Goal: Task Accomplishment & Management: Use online tool/utility

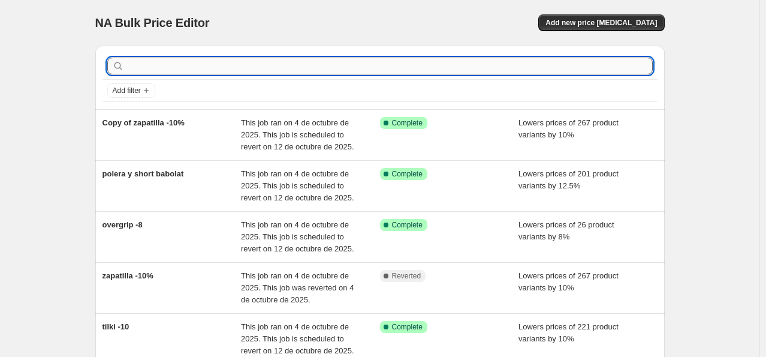
click at [415, 60] on input "text" at bounding box center [389, 66] width 526 height 17
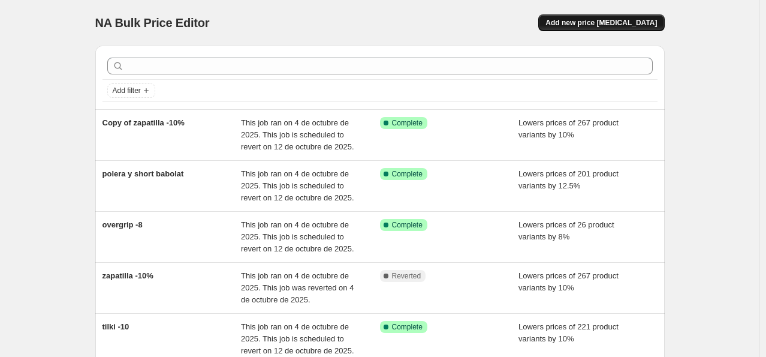
click at [626, 25] on span "Add new price [MEDICAL_DATA]" at bounding box center [600, 23] width 111 height 10
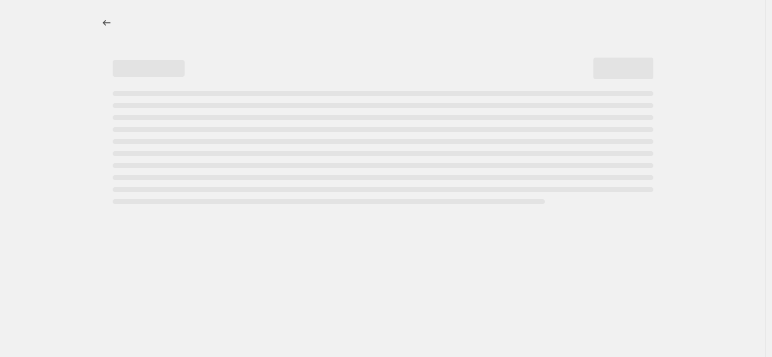
select select "percentage"
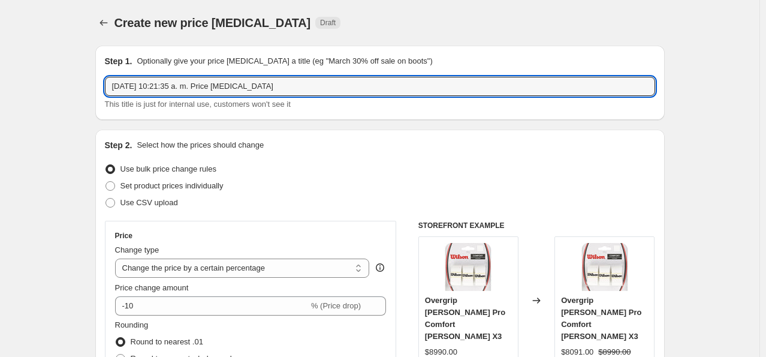
drag, startPoint x: 278, startPoint y: 84, endPoint x: 85, endPoint y: 84, distance: 193.6
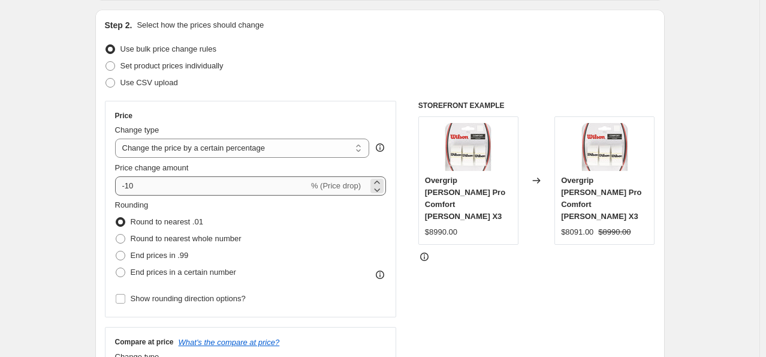
scroll to position [180, 0]
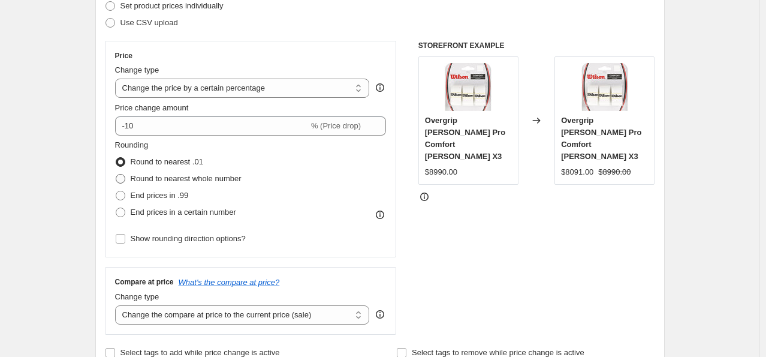
type input "tarros -15"
click at [198, 174] on span "Round to nearest whole number" at bounding box center [186, 178] width 111 height 9
click at [116, 174] on input "Round to nearest whole number" at bounding box center [116, 174] width 1 height 1
radio input "true"
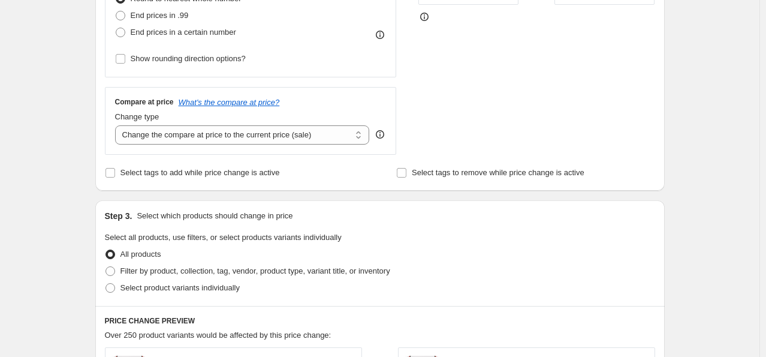
scroll to position [420, 0]
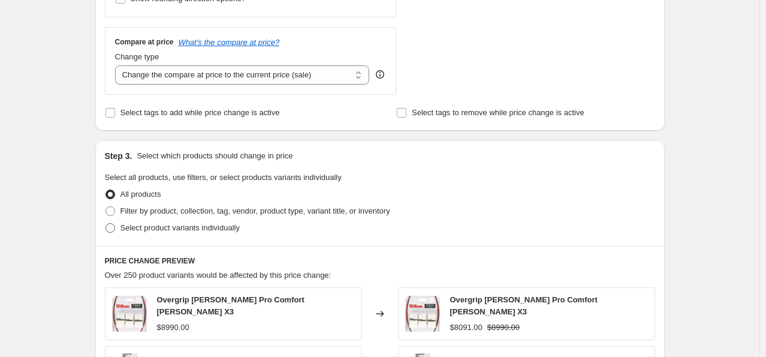
click at [222, 228] on span "Select product variants individually" at bounding box center [179, 227] width 119 height 9
click at [106, 224] on input "Select product variants individually" at bounding box center [105, 223] width 1 height 1
radio input "true"
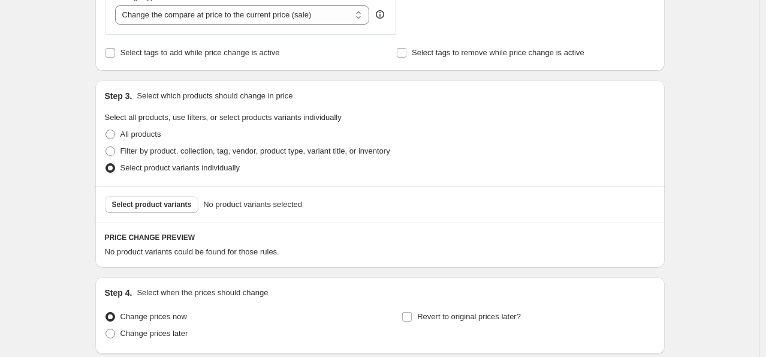
scroll to position [575, 0]
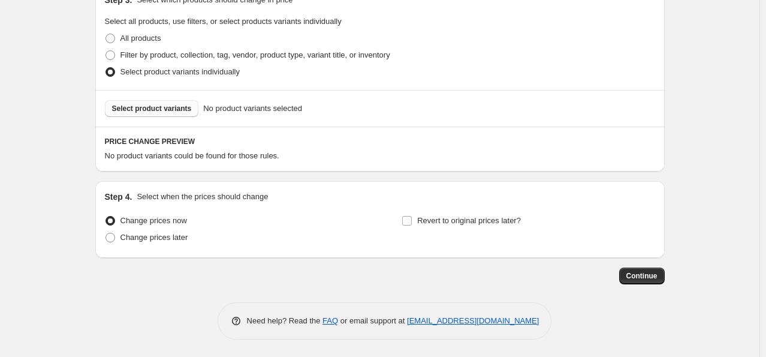
click at [162, 110] on span "Select product variants" at bounding box center [152, 109] width 80 height 10
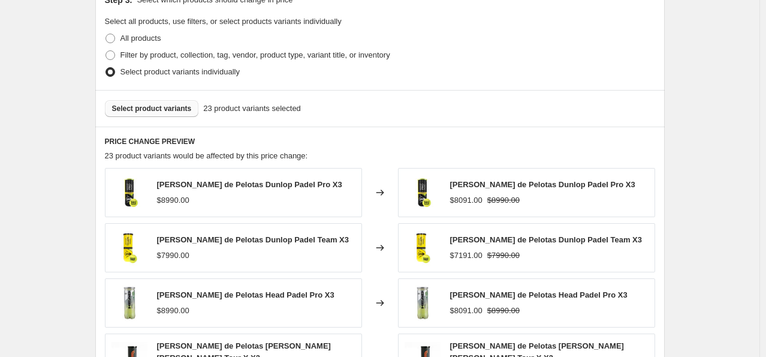
click at [159, 107] on span "Select product variants" at bounding box center [152, 109] width 80 height 10
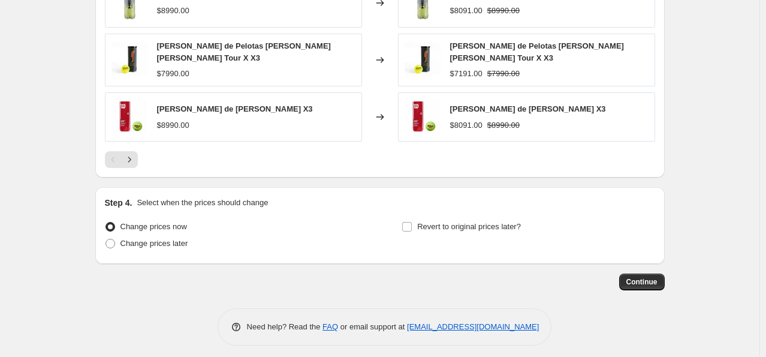
scroll to position [877, 0]
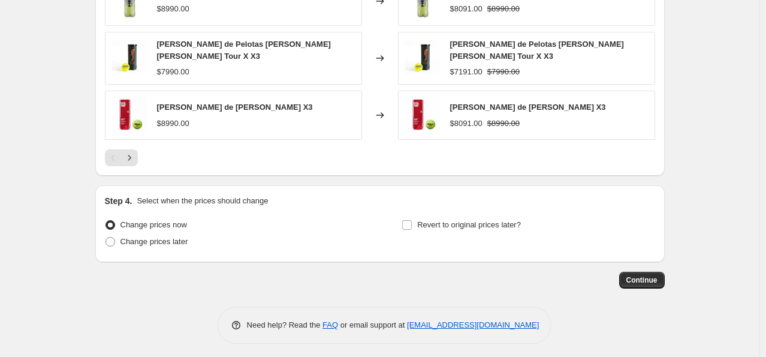
click at [465, 209] on div "Step 4. Select when the prices should change Change prices now Change prices la…" at bounding box center [380, 224] width 550 height 58
click at [468, 220] on span "Revert to original prices later?" at bounding box center [469, 224] width 104 height 9
click at [412, 220] on input "Revert to original prices later?" at bounding box center [407, 225] width 10 height 10
checkbox input "true"
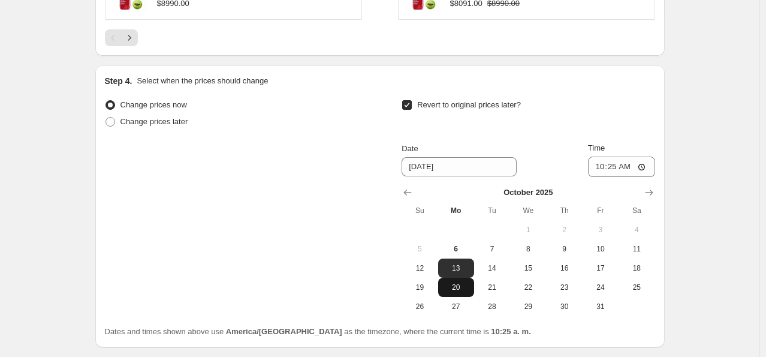
scroll to position [1057, 0]
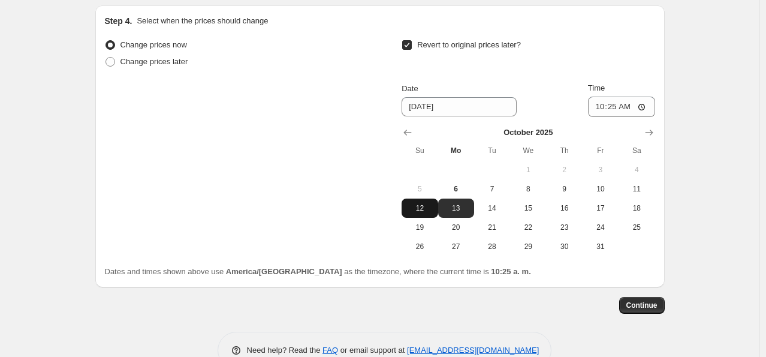
click at [422, 198] on button "12" at bounding box center [420, 207] width 36 height 19
type input "[DATE]"
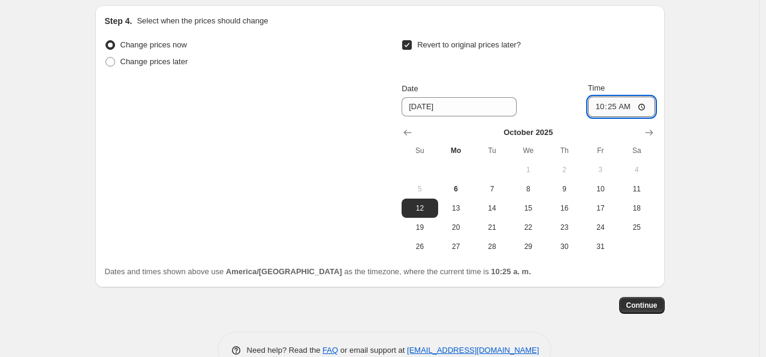
click at [623, 103] on input "10:25" at bounding box center [621, 106] width 67 height 20
type input "23:59"
click at [639, 300] on span "Continue" at bounding box center [641, 305] width 31 height 10
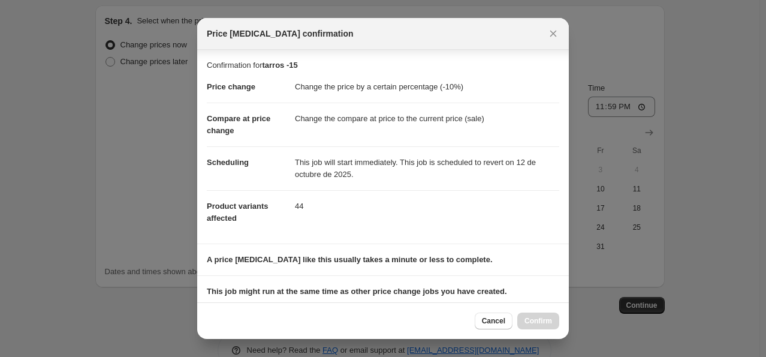
scroll to position [158, 0]
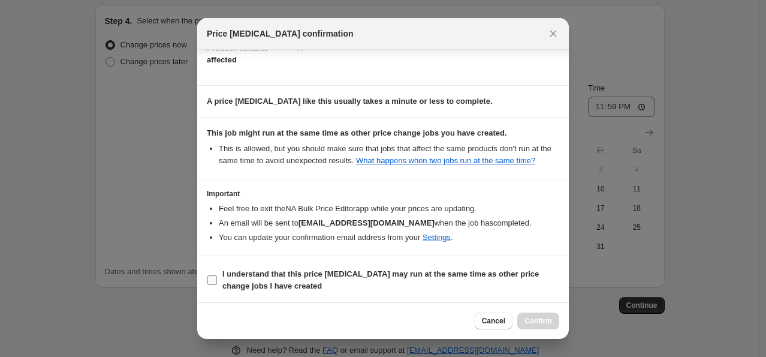
click at [253, 275] on b "I understand that this price [MEDICAL_DATA] may run at the same time as other p…" at bounding box center [380, 279] width 316 height 21
click at [217, 275] on input "I understand that this price [MEDICAL_DATA] may run at the same time as other p…" at bounding box center [212, 280] width 10 height 10
checkbox input "true"
click at [551, 325] on span "Confirm" at bounding box center [538, 321] width 28 height 10
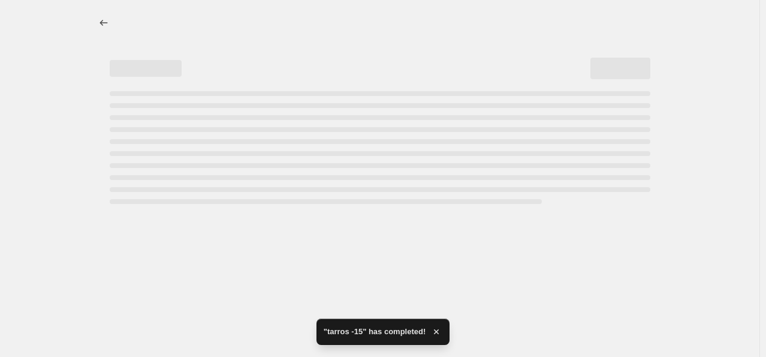
select select "percentage"
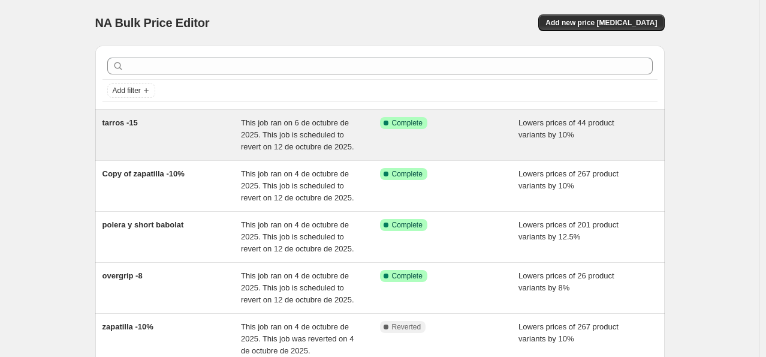
click at [184, 132] on div "tarros -15" at bounding box center [171, 135] width 139 height 36
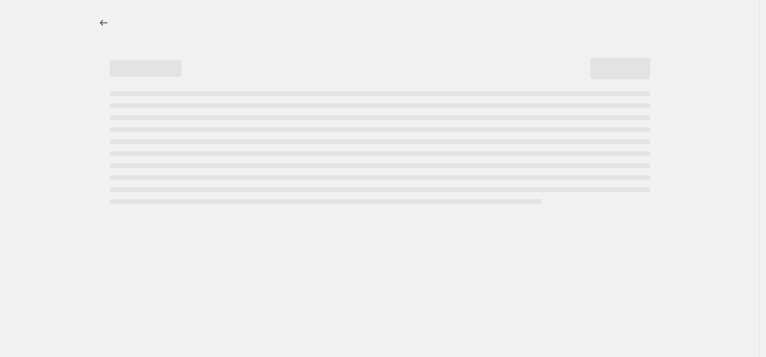
select select "percentage"
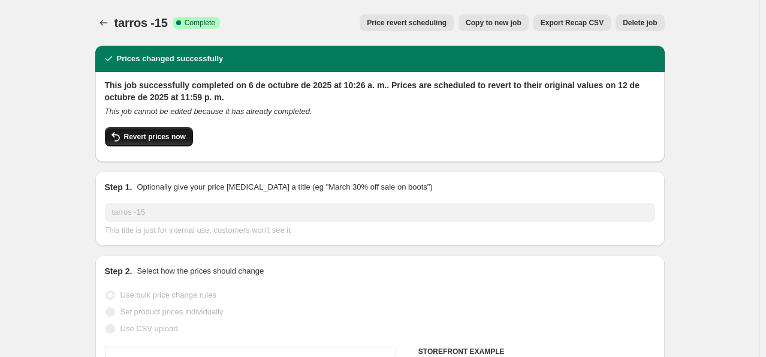
click at [158, 132] on span "Revert prices now" at bounding box center [155, 137] width 62 height 10
checkbox input "false"
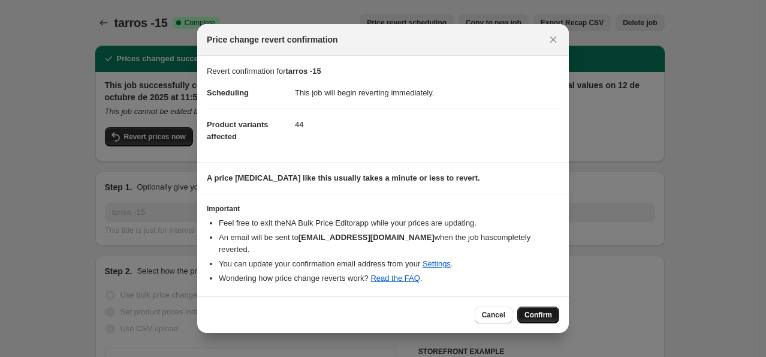
click at [533, 310] on span "Confirm" at bounding box center [538, 315] width 28 height 10
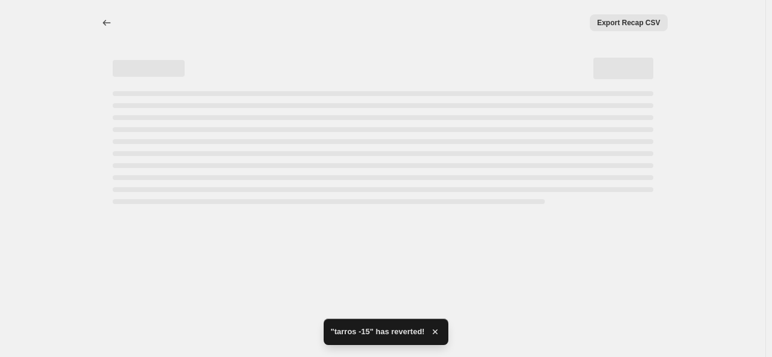
select select "percentage"
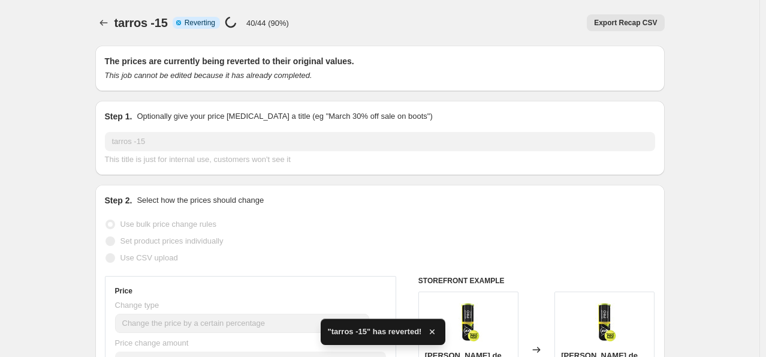
checkbox input "true"
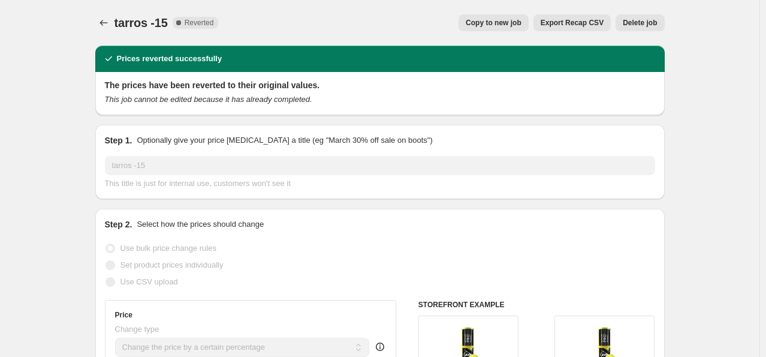
click at [503, 29] on button "Copy to new job" at bounding box center [494, 22] width 70 height 17
select select "percentage"
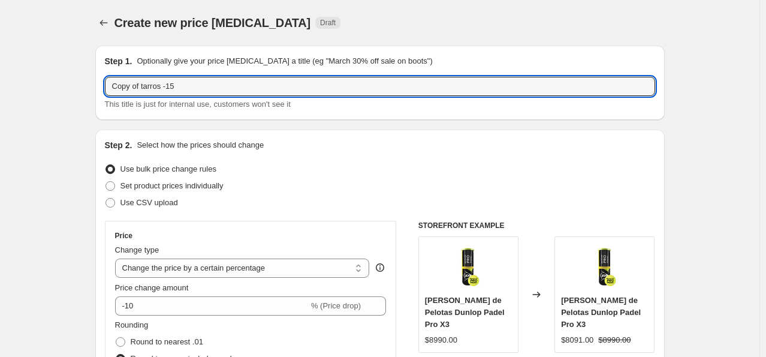
drag, startPoint x: 144, startPoint y: 86, endPoint x: 105, endPoint y: 88, distance: 39.0
click at [105, 88] on div "Step 1. Optionally give your price change job a title (eg "March 30% off sale o…" at bounding box center [379, 83] width 569 height 74
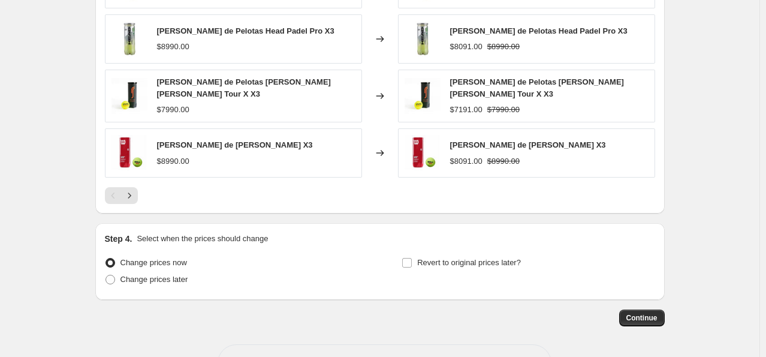
scroll to position [877, 0]
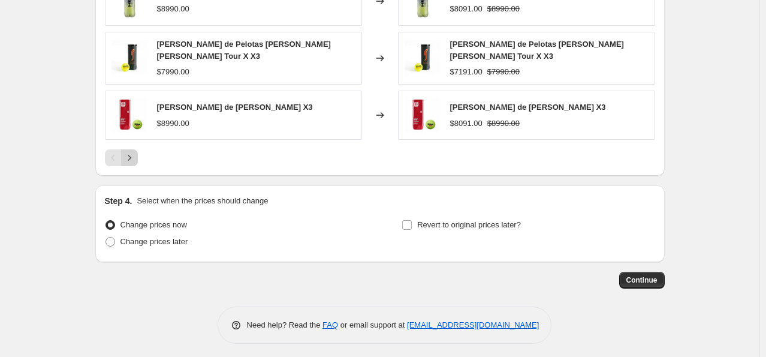
type input "tarros -15"
click at [135, 152] on icon "Next" at bounding box center [129, 158] width 12 height 12
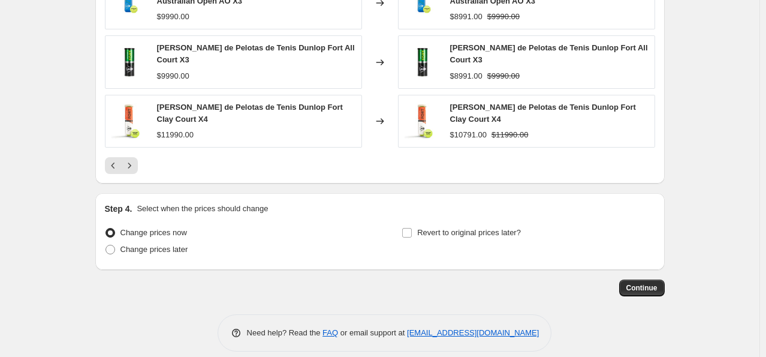
click at [472, 236] on div "Revert to original prices later?" at bounding box center [528, 242] width 253 height 36
click at [466, 228] on span "Revert to original prices later?" at bounding box center [469, 232] width 104 height 9
click at [412, 228] on input "Revert to original prices later?" at bounding box center [407, 233] width 10 height 10
checkbox input "true"
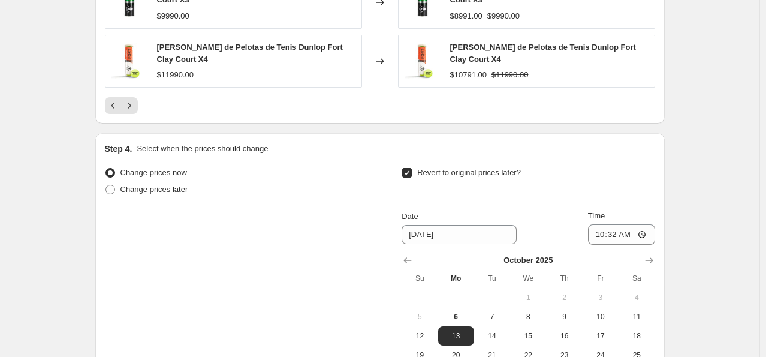
scroll to position [997, 0]
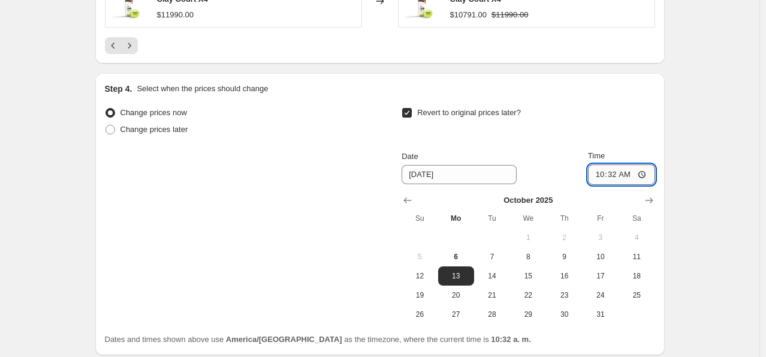
click at [626, 165] on input "10:32" at bounding box center [621, 174] width 67 height 20
click at [619, 168] on input "10:32" at bounding box center [621, 174] width 67 height 20
type input "23:59"
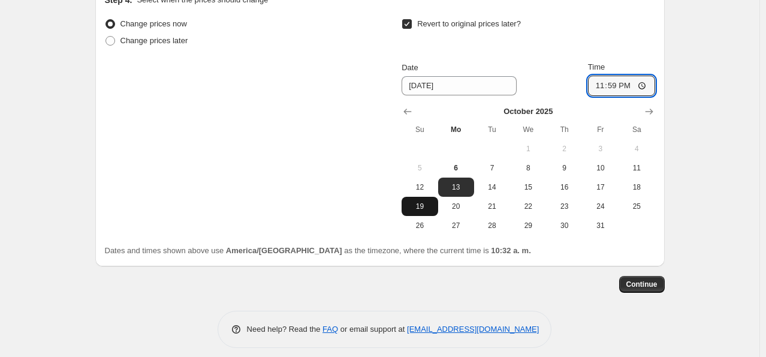
click at [434, 197] on button "19" at bounding box center [420, 206] width 36 height 19
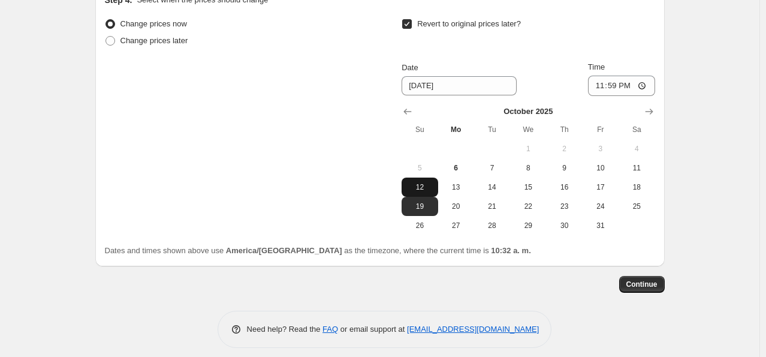
click at [426, 182] on span "12" at bounding box center [419, 187] width 26 height 10
type input "[DATE]"
click at [647, 279] on span "Continue" at bounding box center [641, 284] width 31 height 10
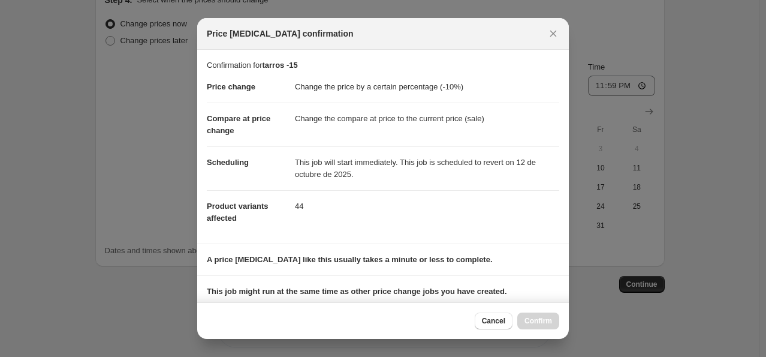
scroll to position [158, 0]
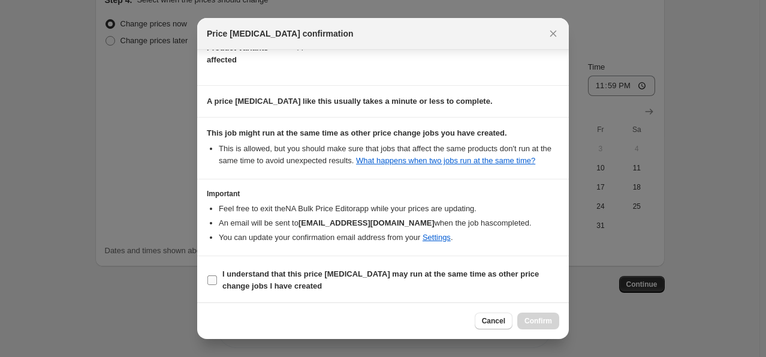
click at [420, 270] on b "I understand that this price [MEDICAL_DATA] may run at the same time as other p…" at bounding box center [380, 279] width 316 height 21
click at [217, 275] on input "I understand that this price [MEDICAL_DATA] may run at the same time as other p…" at bounding box center [212, 280] width 10 height 10
checkbox input "true"
click at [527, 316] on span "Confirm" at bounding box center [538, 321] width 28 height 10
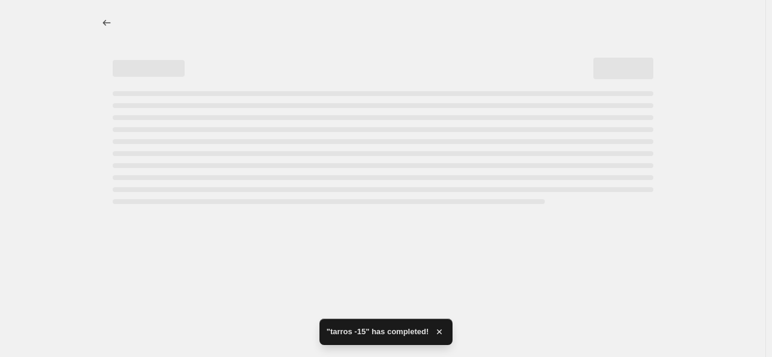
select select "percentage"
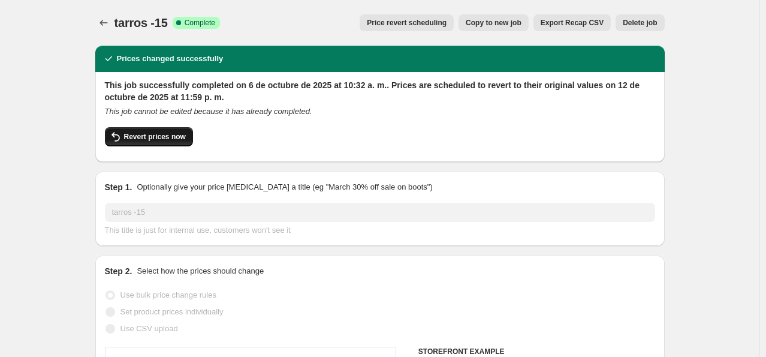
click at [170, 135] on span "Revert prices now" at bounding box center [155, 137] width 62 height 10
checkbox input "false"
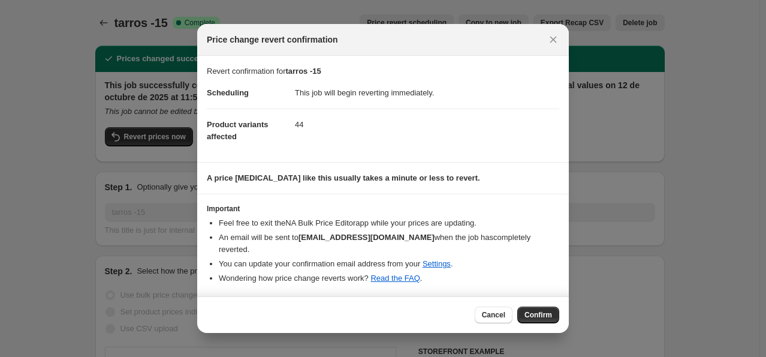
click at [535, 310] on span "Confirm" at bounding box center [538, 315] width 28 height 10
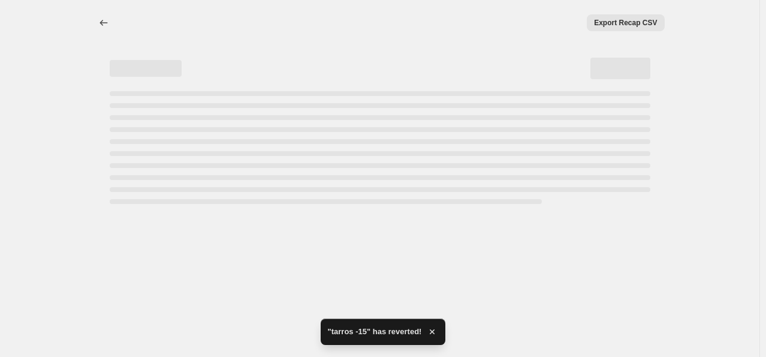
select select "percentage"
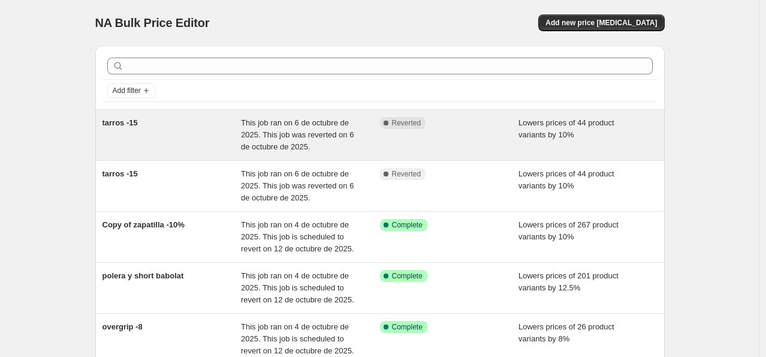
click at [179, 137] on div "tarros -15" at bounding box center [171, 135] width 139 height 36
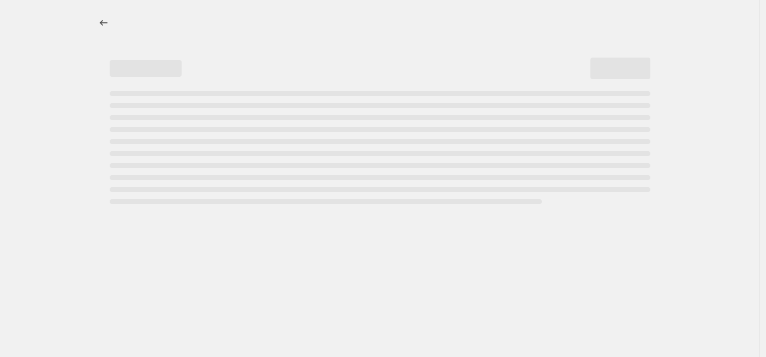
select select "percentage"
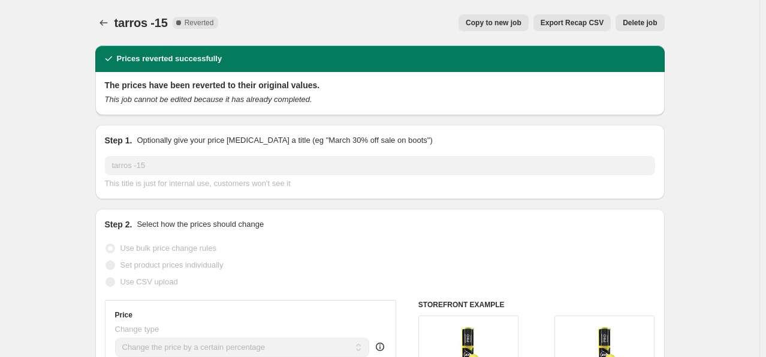
click at [508, 22] on span "Copy to new job" at bounding box center [494, 23] width 56 height 10
select select "percentage"
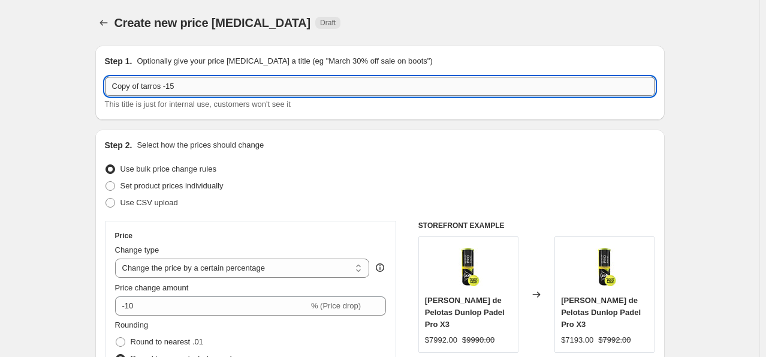
click at [154, 86] on input "Copy of tarros -15" at bounding box center [380, 86] width 550 height 19
drag, startPoint x: 144, startPoint y: 89, endPoint x: 83, endPoint y: 92, distance: 60.6
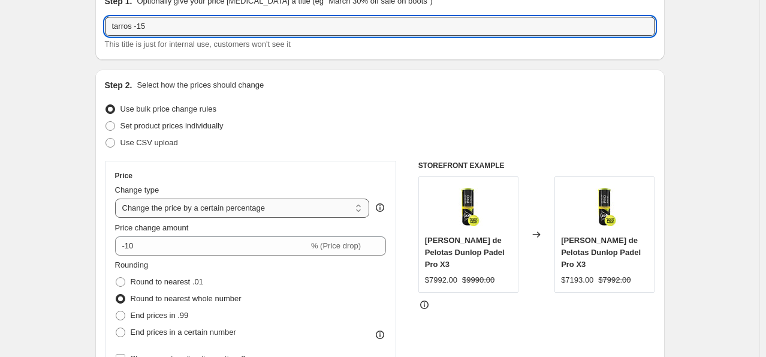
scroll to position [120, 0]
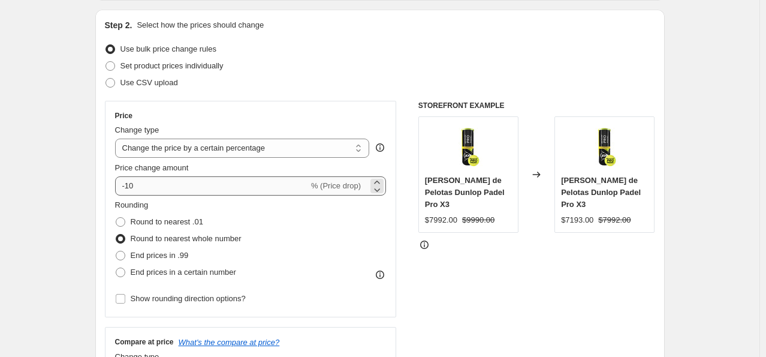
type input "tarros -15"
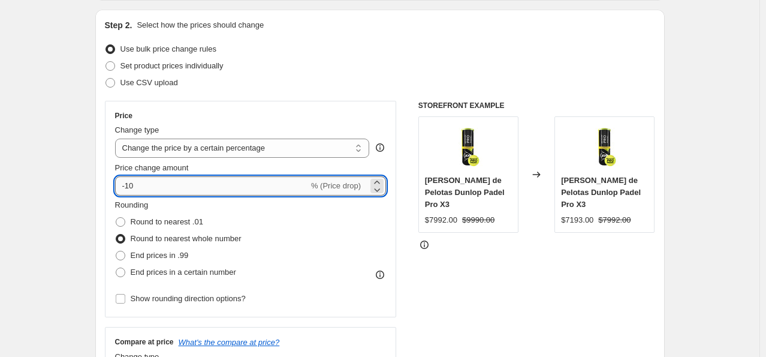
click at [164, 182] on input "-10" at bounding box center [212, 185] width 194 height 19
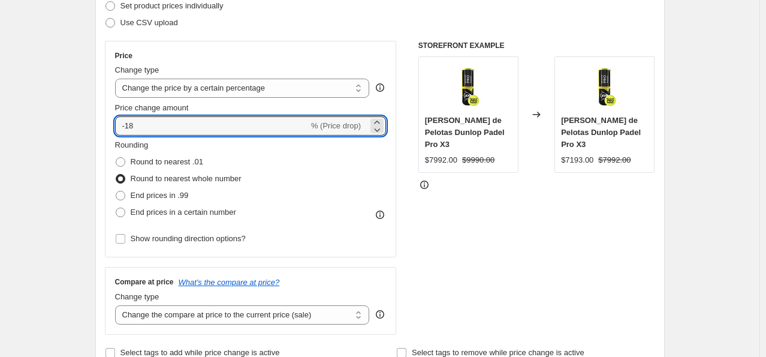
scroll to position [240, 0]
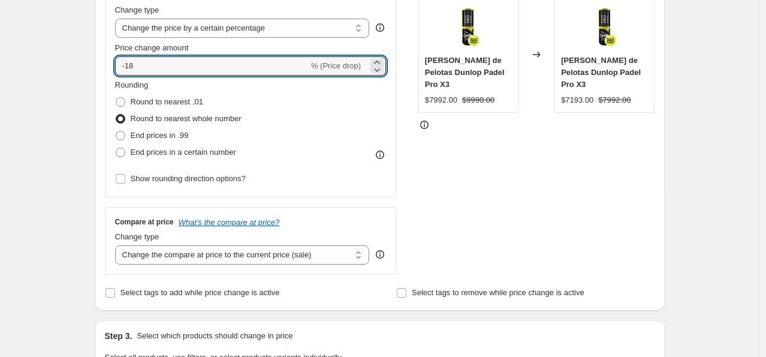
click at [423, 216] on div "STOREFRONT EXAMPLE [PERSON_NAME] de Pelotas Dunlop Padel Pro X3 $7992.00 $9990.…" at bounding box center [536, 128] width 237 height 294
click at [198, 70] on input "-18" at bounding box center [212, 65] width 194 height 19
type input "-15"
click at [460, 177] on div "STOREFRONT EXAMPLE [PERSON_NAME] de Pelotas Dunlop Padel Pro X3 $7992.00 $9990.…" at bounding box center [536, 128] width 237 height 294
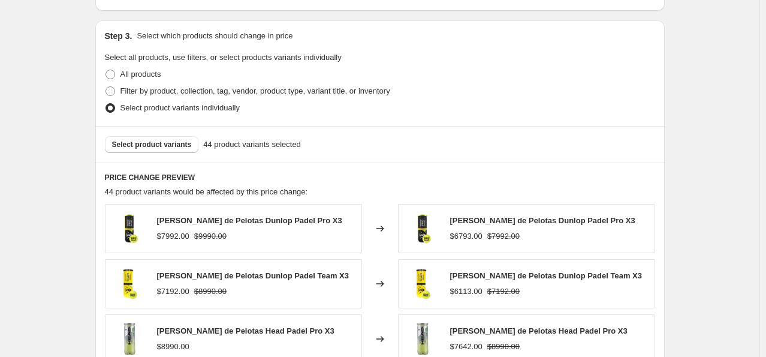
scroll to position [599, 0]
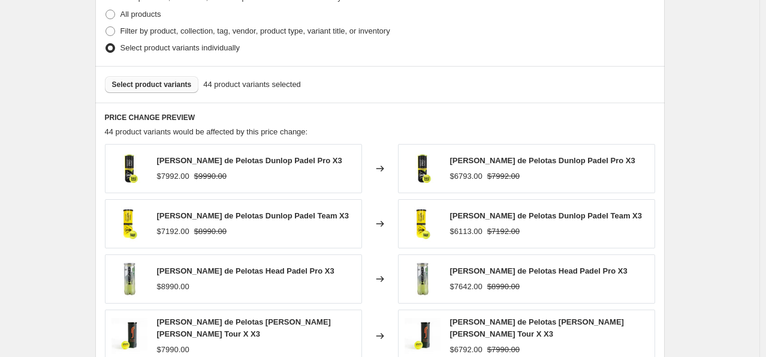
click at [170, 92] on button "Select product variants" at bounding box center [152, 84] width 94 height 17
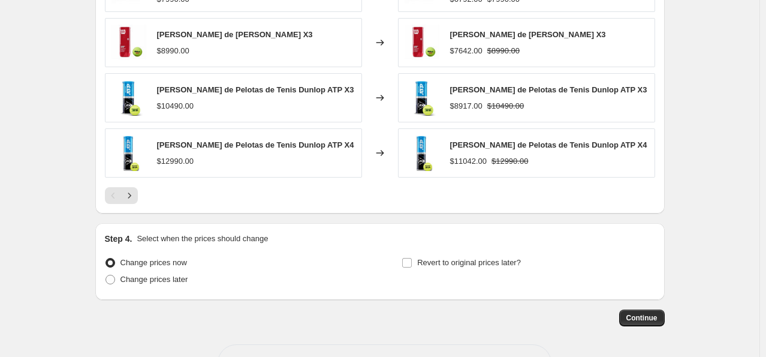
scroll to position [877, 0]
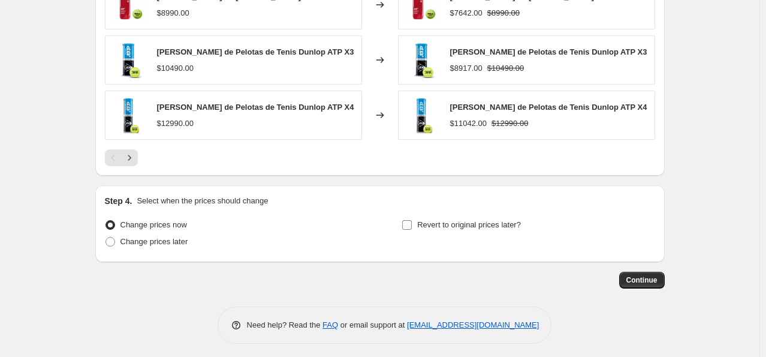
click at [460, 225] on span "Revert to original prices later?" at bounding box center [469, 224] width 104 height 9
click at [412, 225] on input "Revert to original prices later?" at bounding box center [407, 225] width 10 height 10
checkbox input "true"
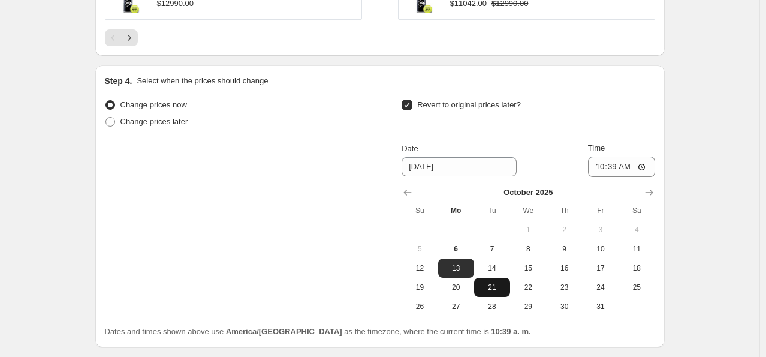
scroll to position [1057, 0]
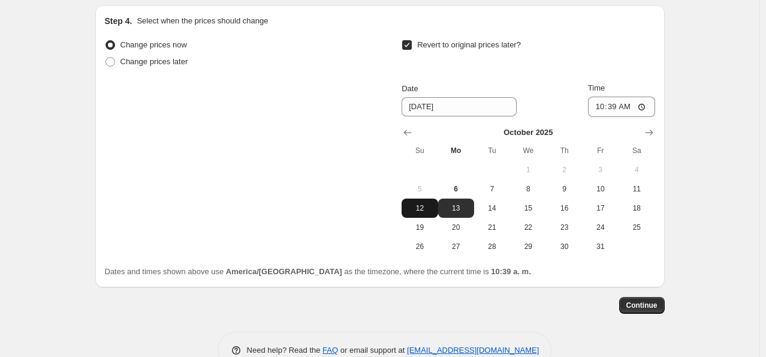
click at [422, 203] on span "12" at bounding box center [419, 208] width 26 height 10
type input "[DATE]"
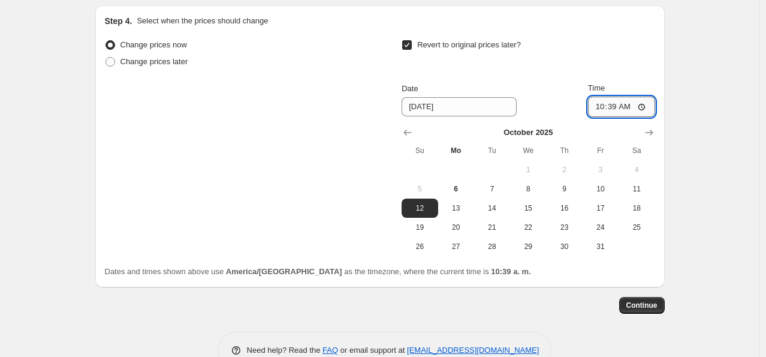
click at [616, 101] on input "10:39" at bounding box center [621, 106] width 67 height 20
type input "23:59"
click at [655, 300] on span "Continue" at bounding box center [641, 305] width 31 height 10
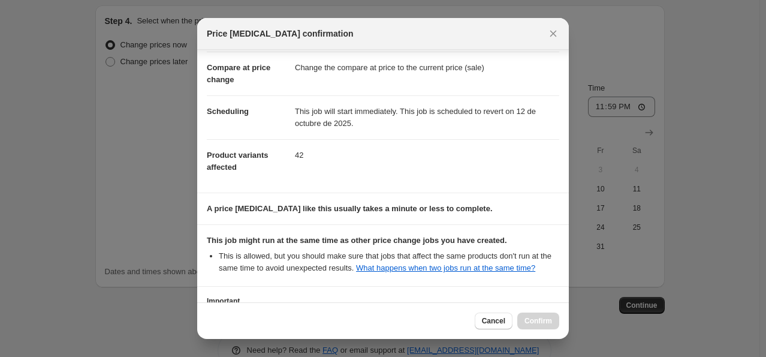
scroll to position [158, 0]
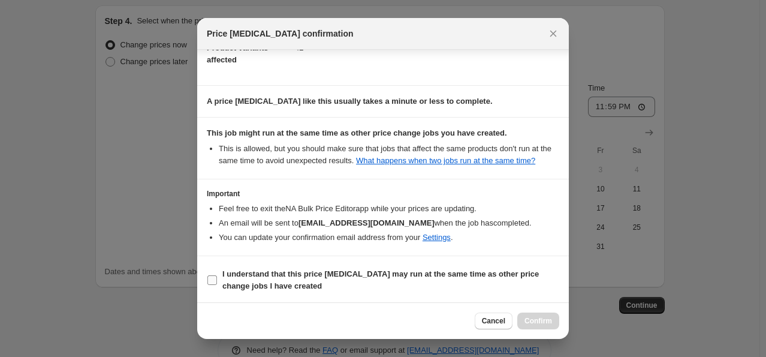
click at [411, 275] on b "I understand that this price [MEDICAL_DATA] may run at the same time as other p…" at bounding box center [380, 279] width 316 height 21
click at [217, 275] on input "I understand that this price [MEDICAL_DATA] may run at the same time as other p…" at bounding box center [212, 280] width 10 height 10
checkbox input "true"
click at [527, 310] on div "Cancel Confirm" at bounding box center [383, 320] width 372 height 37
click at [528, 307] on div "Cancel Confirm" at bounding box center [383, 320] width 372 height 37
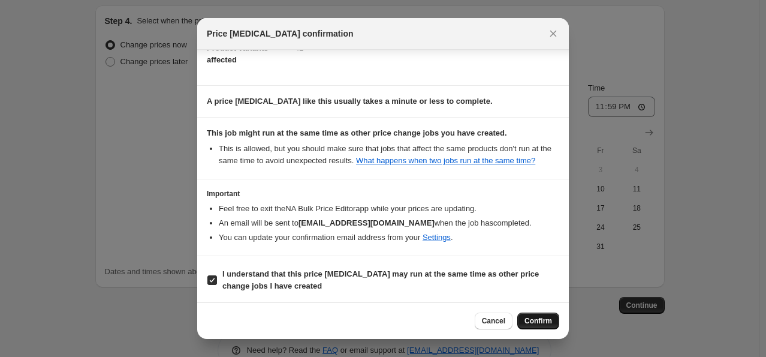
drag, startPoint x: 531, startPoint y: 297, endPoint x: 544, endPoint y: 314, distance: 21.0
click at [544, 314] on div "Cancel Confirm" at bounding box center [383, 320] width 372 height 37
click at [543, 320] on span "Confirm" at bounding box center [538, 321] width 28 height 10
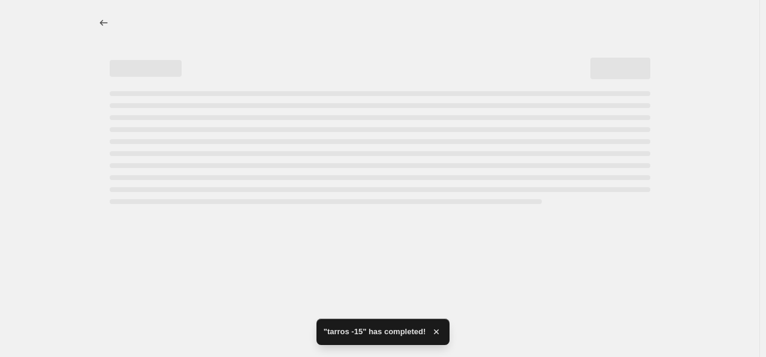
select select "percentage"
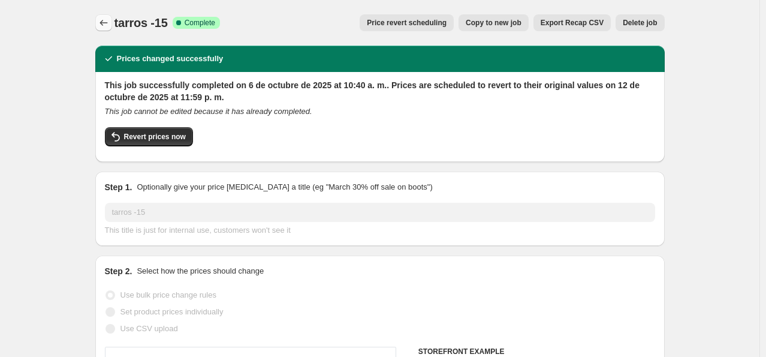
drag, startPoint x: 117, startPoint y: 23, endPoint x: 105, endPoint y: 25, distance: 12.1
click at [115, 22] on div "tarros -15 Success Complete Complete Price revert scheduling Copy to new job Ex…" at bounding box center [379, 22] width 569 height 17
click at [105, 25] on icon "Price change jobs" at bounding box center [104, 23] width 12 height 12
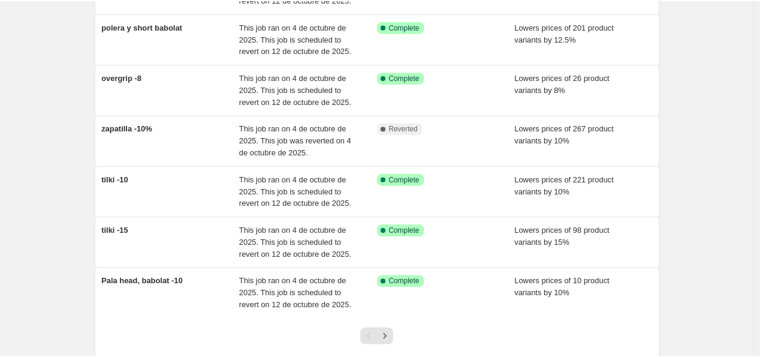
scroll to position [240, 0]
